Goal: Information Seeking & Learning: Compare options

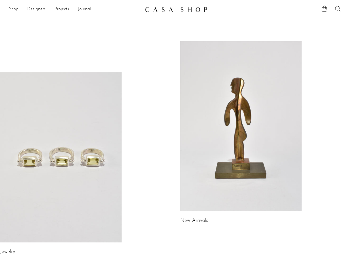
click at [70, 152] on link at bounding box center [60, 157] width 121 height 170
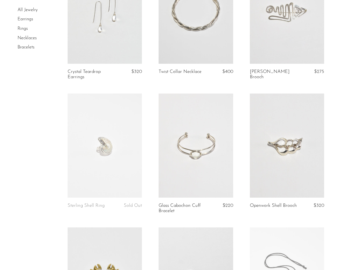
scroll to position [90, 0]
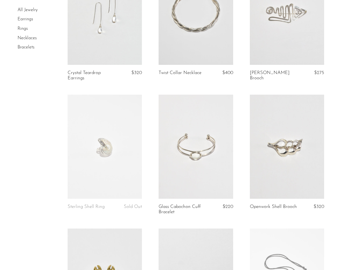
click at [22, 28] on link "Rings" at bounding box center [23, 28] width 10 height 4
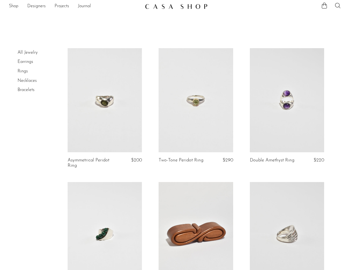
scroll to position [5, 0]
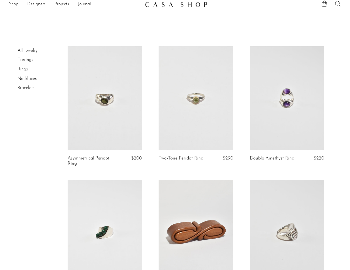
click at [184, 120] on link at bounding box center [195, 98] width 74 height 104
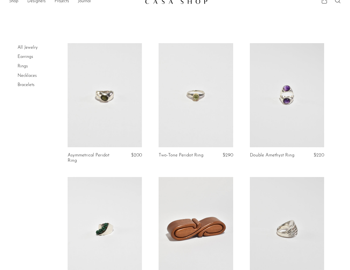
scroll to position [8, 0]
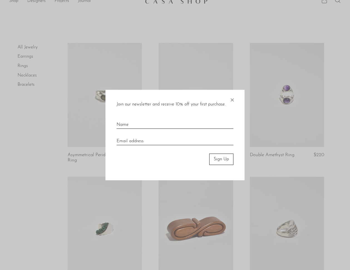
click at [301, 126] on div at bounding box center [175, 135] width 350 height 270
click at [233, 96] on span "×" at bounding box center [232, 99] width 6 height 18
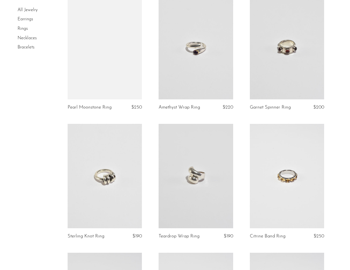
scroll to position [456, 0]
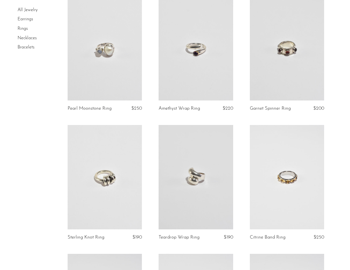
click at [124, 193] on link at bounding box center [105, 177] width 74 height 104
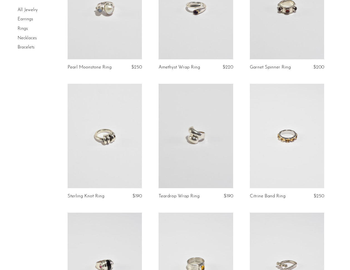
scroll to position [497, 0]
click at [290, 152] on link at bounding box center [287, 135] width 74 height 104
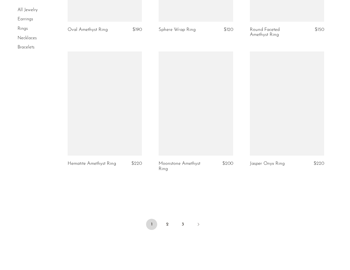
scroll to position [1456, 0]
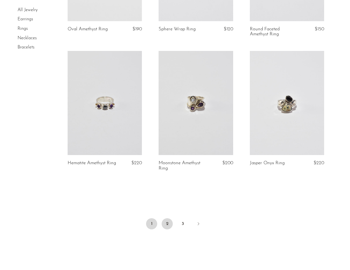
click at [168, 225] on link "2" at bounding box center [166, 223] width 11 height 11
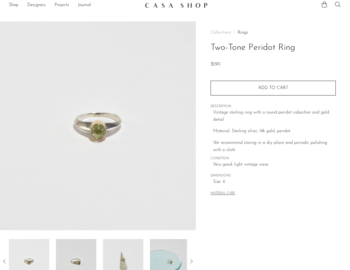
scroll to position [6, 0]
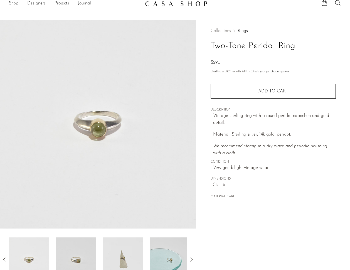
click at [84, 238] on img at bounding box center [76, 259] width 40 height 44
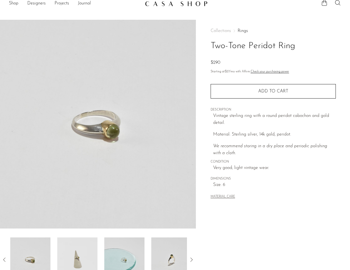
click at [111, 243] on img at bounding box center [124, 259] width 40 height 44
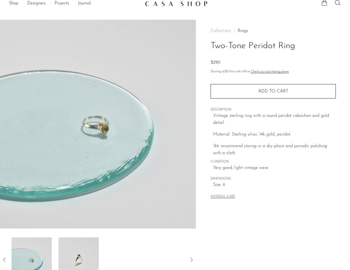
click at [84, 251] on img at bounding box center [78, 259] width 40 height 44
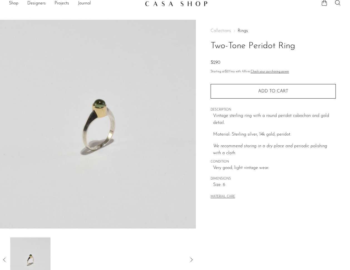
click at [84, 251] on div at bounding box center [98, 259] width 178 height 44
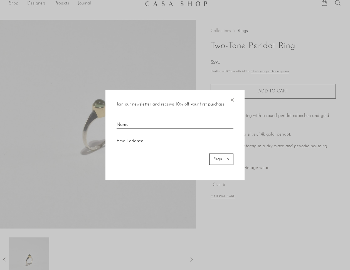
drag, startPoint x: 67, startPoint y: 161, endPoint x: 64, endPoint y: 160, distance: 3.1
click at [64, 160] on div at bounding box center [175, 135] width 350 height 270
click at [87, 100] on div at bounding box center [175, 135] width 350 height 270
click at [237, 101] on div "Join our newsletter and receive 10% off your first purchase. × Sign Up" at bounding box center [174, 135] width 139 height 90
click at [232, 101] on span "×" at bounding box center [232, 99] width 6 height 18
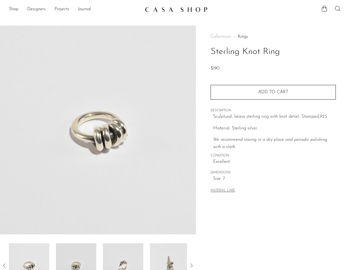
scroll to position [59, 0]
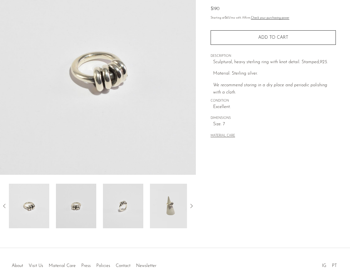
click at [80, 203] on img at bounding box center [76, 205] width 40 height 44
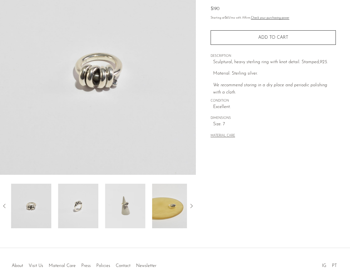
click at [98, 203] on div at bounding box center [98, 205] width 178 height 44
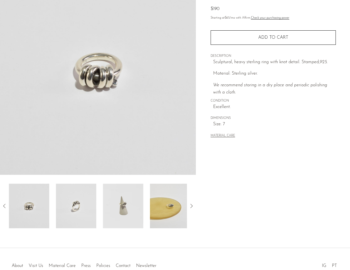
click at [136, 207] on img at bounding box center [123, 205] width 40 height 44
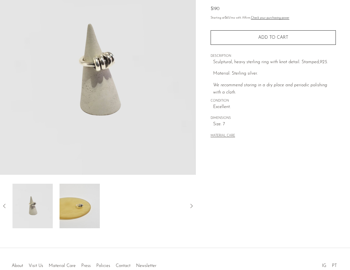
click at [125, 208] on div at bounding box center [98, 205] width 178 height 44
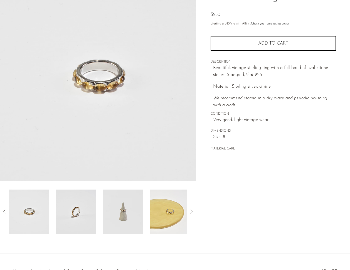
scroll to position [65, 0]
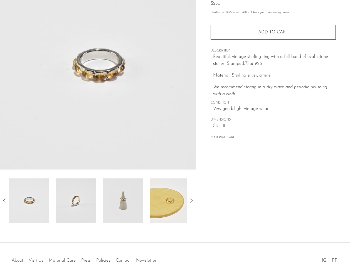
click at [89, 201] on img at bounding box center [76, 200] width 40 height 44
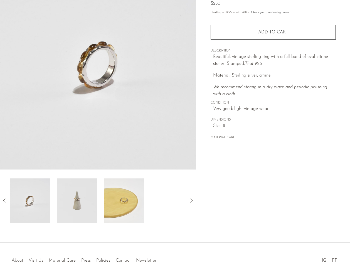
click at [112, 204] on img at bounding box center [124, 200] width 40 height 44
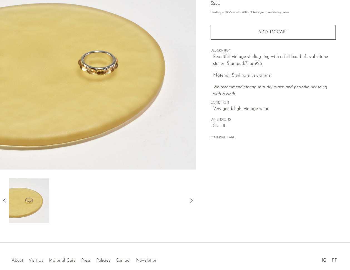
click at [40, 201] on img at bounding box center [29, 200] width 40 height 44
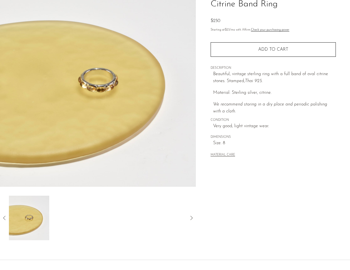
scroll to position [44, 0]
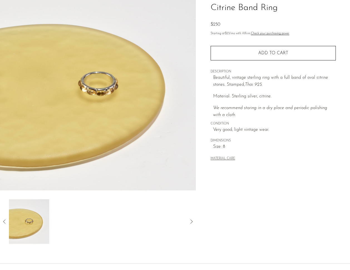
click at [7, 216] on div at bounding box center [98, 221] width 196 height 44
click at [3, 218] on icon at bounding box center [4, 221] width 7 height 7
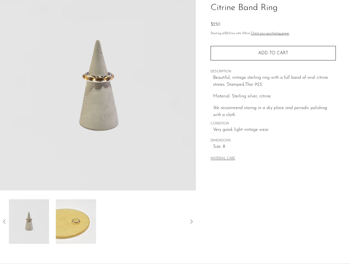
click at [23, 216] on img at bounding box center [29, 221] width 40 height 44
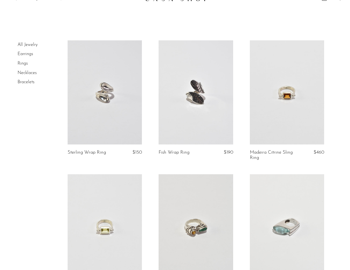
scroll to position [17, 0]
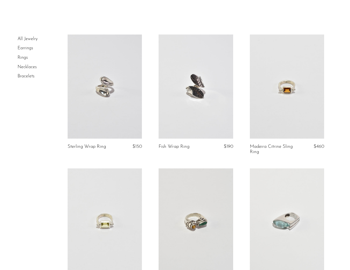
click at [282, 99] on link at bounding box center [287, 86] width 74 height 104
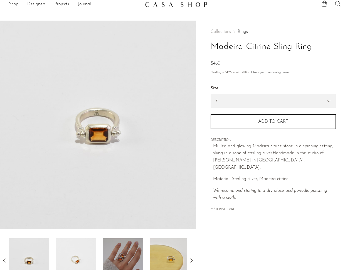
scroll to position [4, 0]
click at [247, 145] on p "Mulled and glowing Madeira citrine stone in a spinning setting, slung in a rope…" at bounding box center [274, 157] width 123 height 28
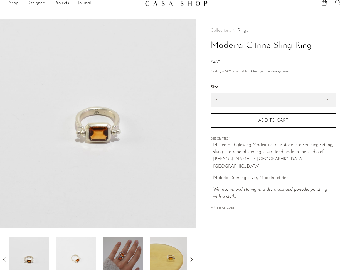
scroll to position [65, 0]
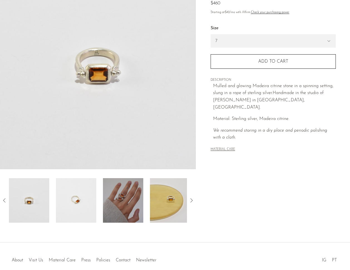
click at [128, 201] on img at bounding box center [123, 200] width 40 height 44
click at [123, 185] on img at bounding box center [123, 200] width 40 height 44
